Goal: Task Accomplishment & Management: Use online tool/utility

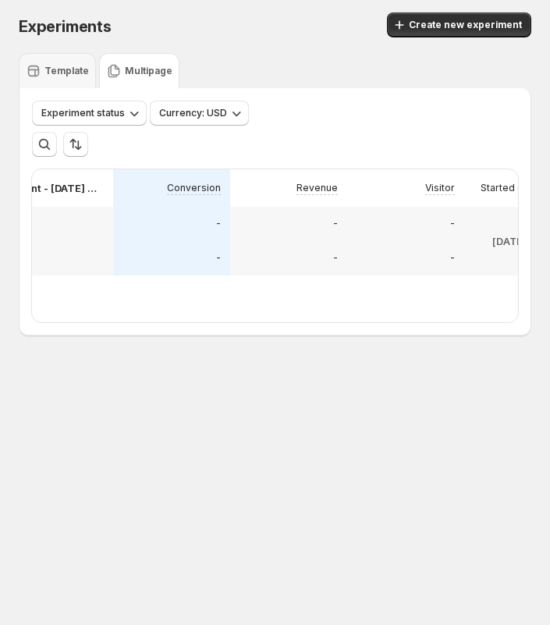
scroll to position [0, 240]
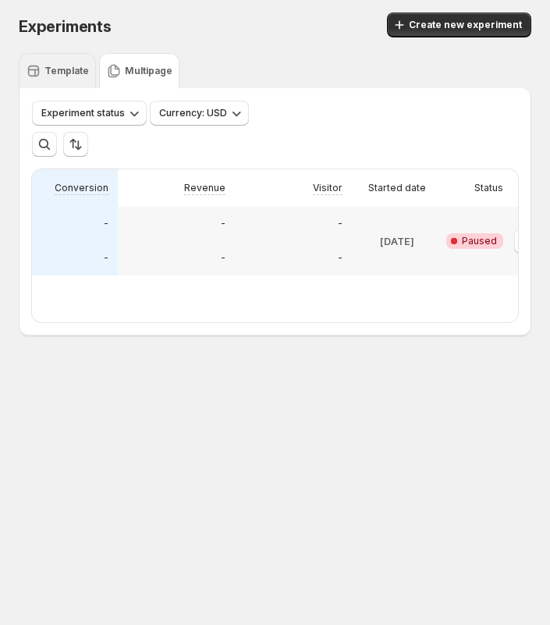
click at [49, 59] on div "Template" at bounding box center [57, 70] width 77 height 35
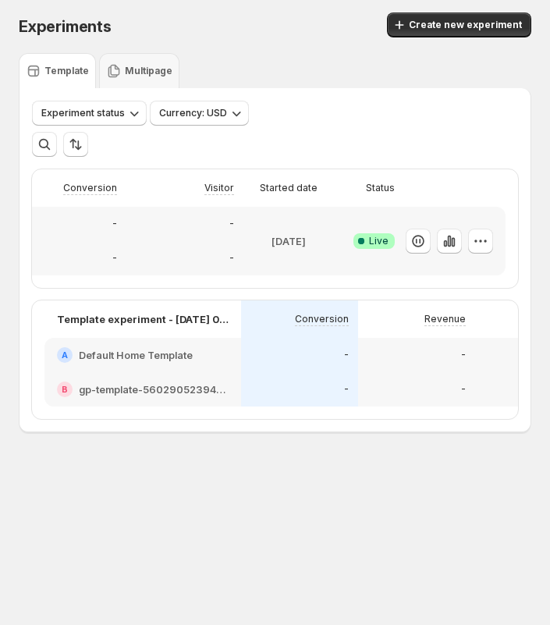
scroll to position [0, 349]
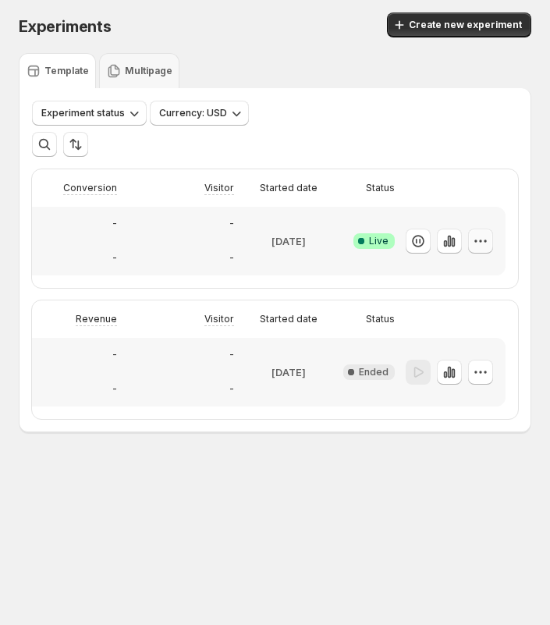
click at [479, 233] on icon "button" at bounding box center [481, 241] width 16 height 16
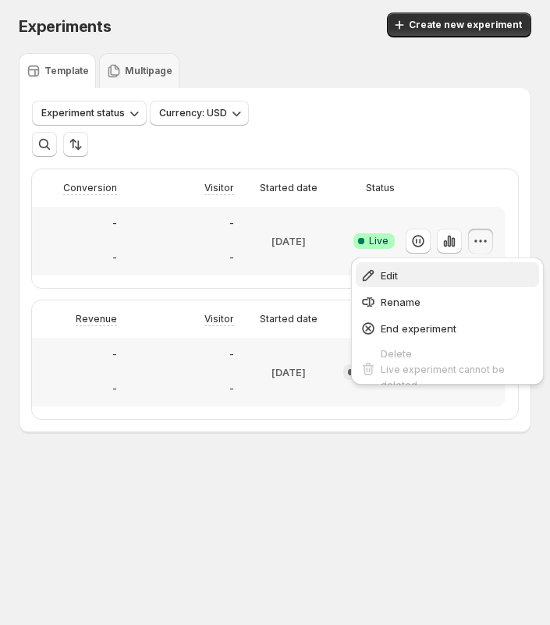
click at [409, 276] on span "Edit" at bounding box center [458, 276] width 154 height 16
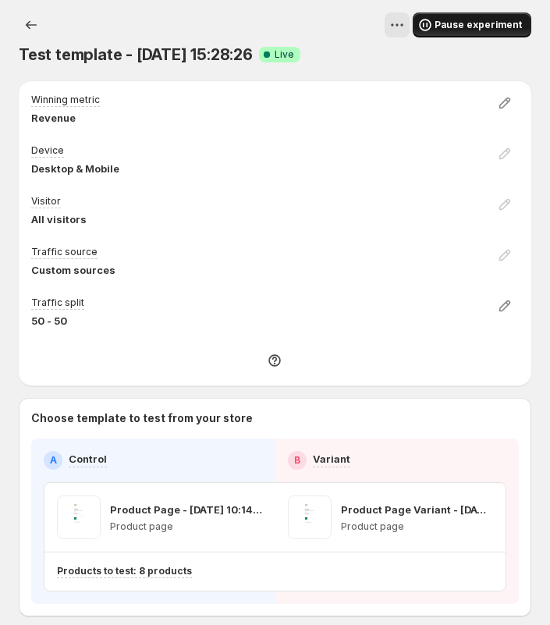
click at [466, 20] on span "Pause experiment" at bounding box center [478, 25] width 87 height 12
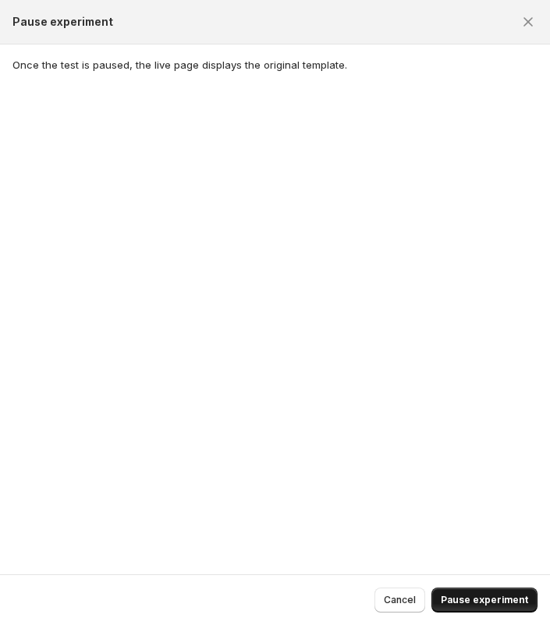
click at [500, 603] on span "Pause experiment" at bounding box center [484, 600] width 87 height 12
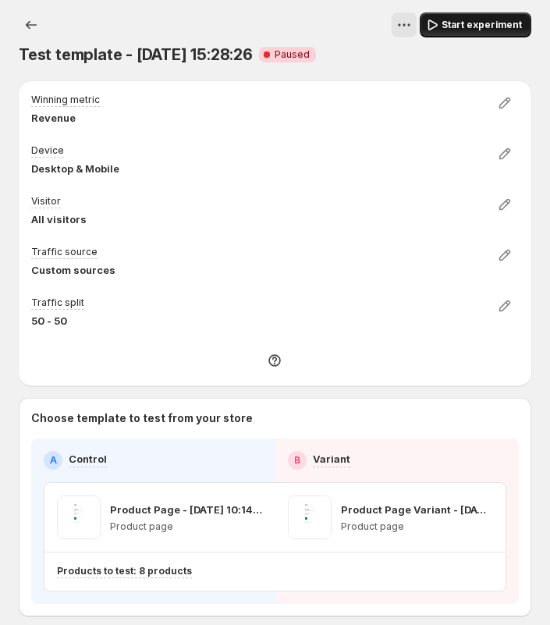
click at [486, 30] on span "Start experiment" at bounding box center [482, 25] width 80 height 12
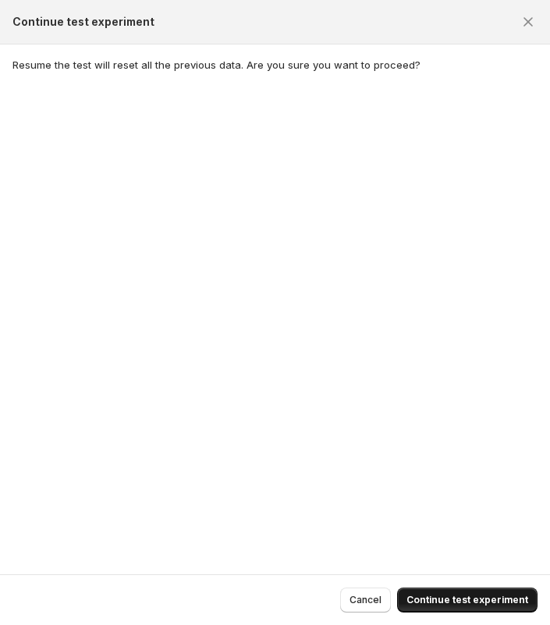
click at [495, 601] on span "Continue test experiment" at bounding box center [468, 600] width 122 height 12
